Goal: Book appointment/travel/reservation

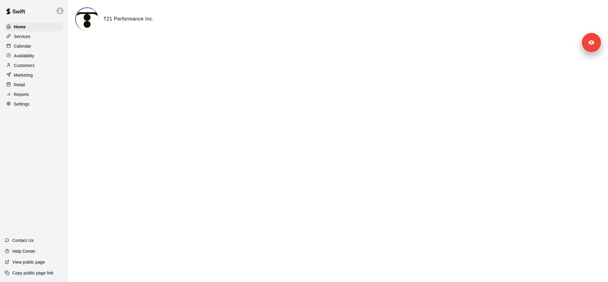
click at [29, 47] on p "Calendar" at bounding box center [22, 46] width 17 height 6
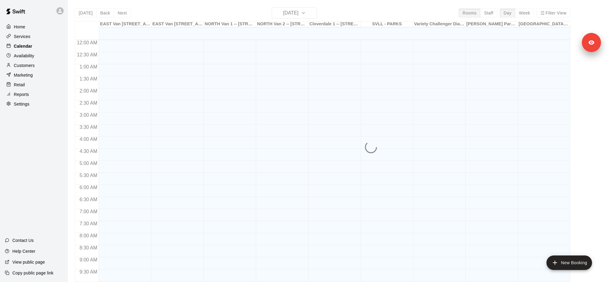
scroll to position [312, 0]
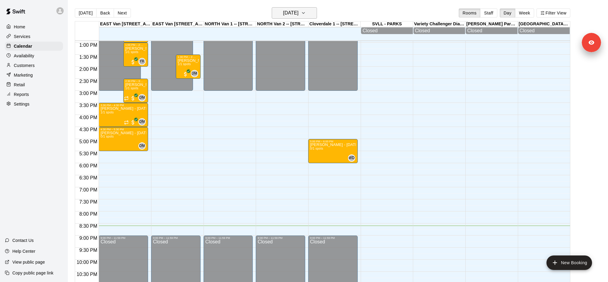
click at [298, 15] on h6 "[DATE]" at bounding box center [290, 13] width 15 height 8
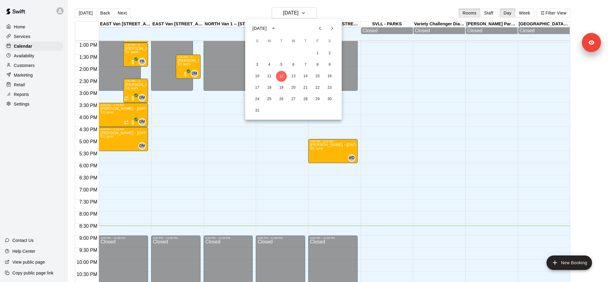
click at [314, 13] on div at bounding box center [304, 141] width 608 height 282
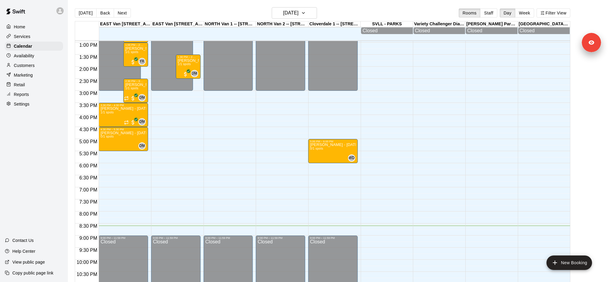
click at [314, 13] on div "[DATE] S M T W T F S 1 2 3 4 5 6 7 8 9 10 11 12 13 14 15 16 17 18 19 20 21 22 2…" at bounding box center [304, 141] width 608 height 282
click at [306, 13] on icon "button" at bounding box center [303, 12] width 5 height 7
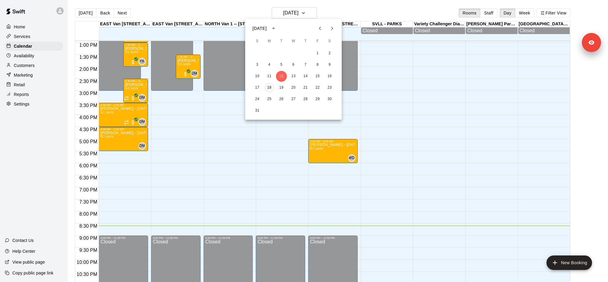
click at [269, 87] on button "18" at bounding box center [269, 87] width 11 height 11
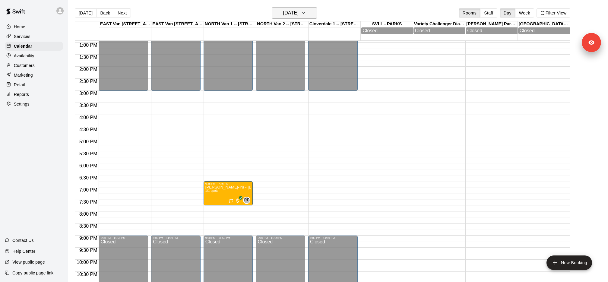
click at [296, 10] on h6 "[DATE]" at bounding box center [290, 13] width 15 height 8
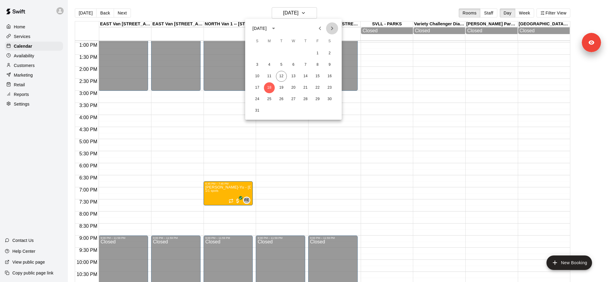
click at [335, 30] on icon "Next month" at bounding box center [331, 28] width 7 height 7
click at [17, 36] on div at bounding box center [304, 141] width 608 height 282
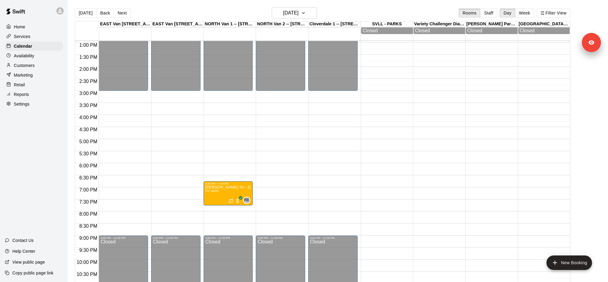
click at [27, 36] on div "[DATE] S M T W T F S 1 2 3 4 5 6 7 8 9 10 11 12 13 14 15 16 17 18 19 20 21 22 2…" at bounding box center [304, 141] width 608 height 282
click at [27, 36] on p "Services" at bounding box center [22, 36] width 17 height 6
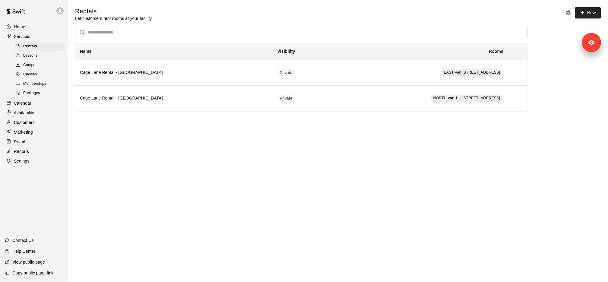
click at [45, 72] on div "Classes" at bounding box center [39, 74] width 51 height 8
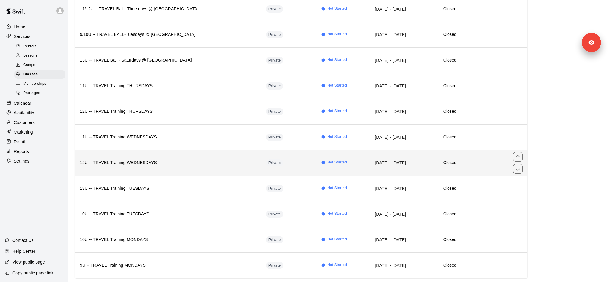
scroll to position [90, 0]
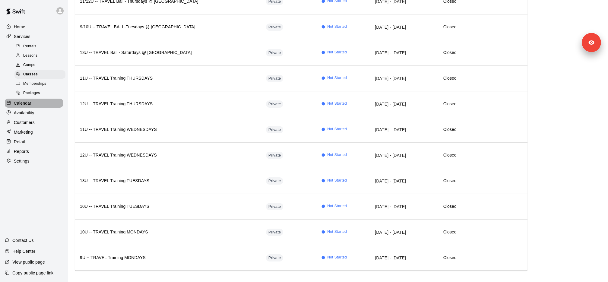
click at [36, 105] on div "Calendar" at bounding box center [34, 103] width 58 height 9
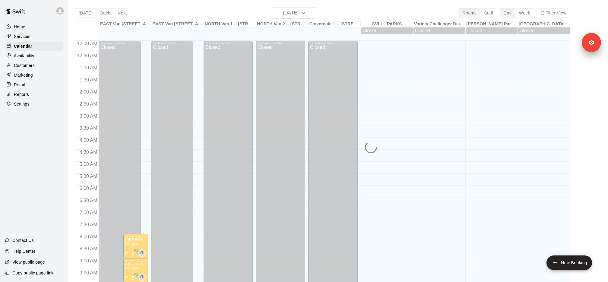
scroll to position [312, 0]
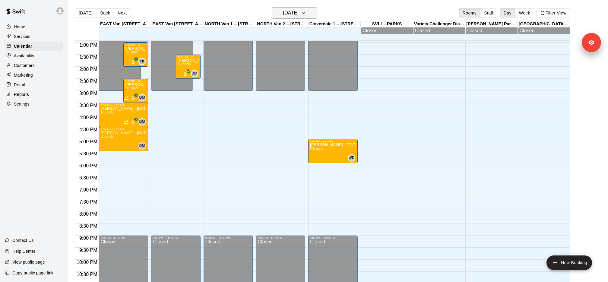
click at [291, 15] on h6 "[DATE]" at bounding box center [290, 13] width 15 height 8
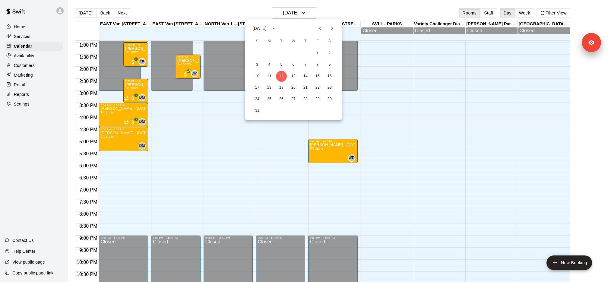
click at [334, 25] on icon "Next month" at bounding box center [331, 28] width 7 height 7
click at [269, 88] on button "20" at bounding box center [269, 87] width 11 height 11
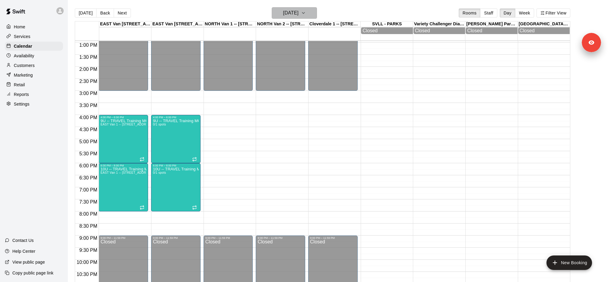
click at [289, 13] on h6 "[DATE]" at bounding box center [290, 13] width 15 height 8
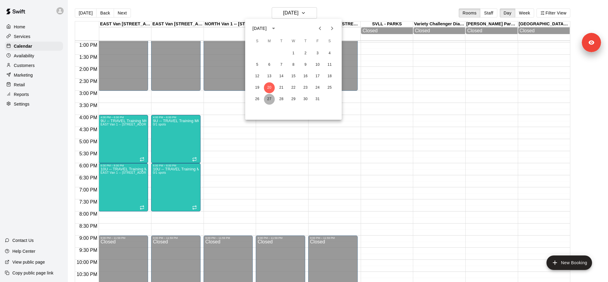
click at [271, 99] on button "27" at bounding box center [269, 99] width 11 height 11
